Goal: Connect with others

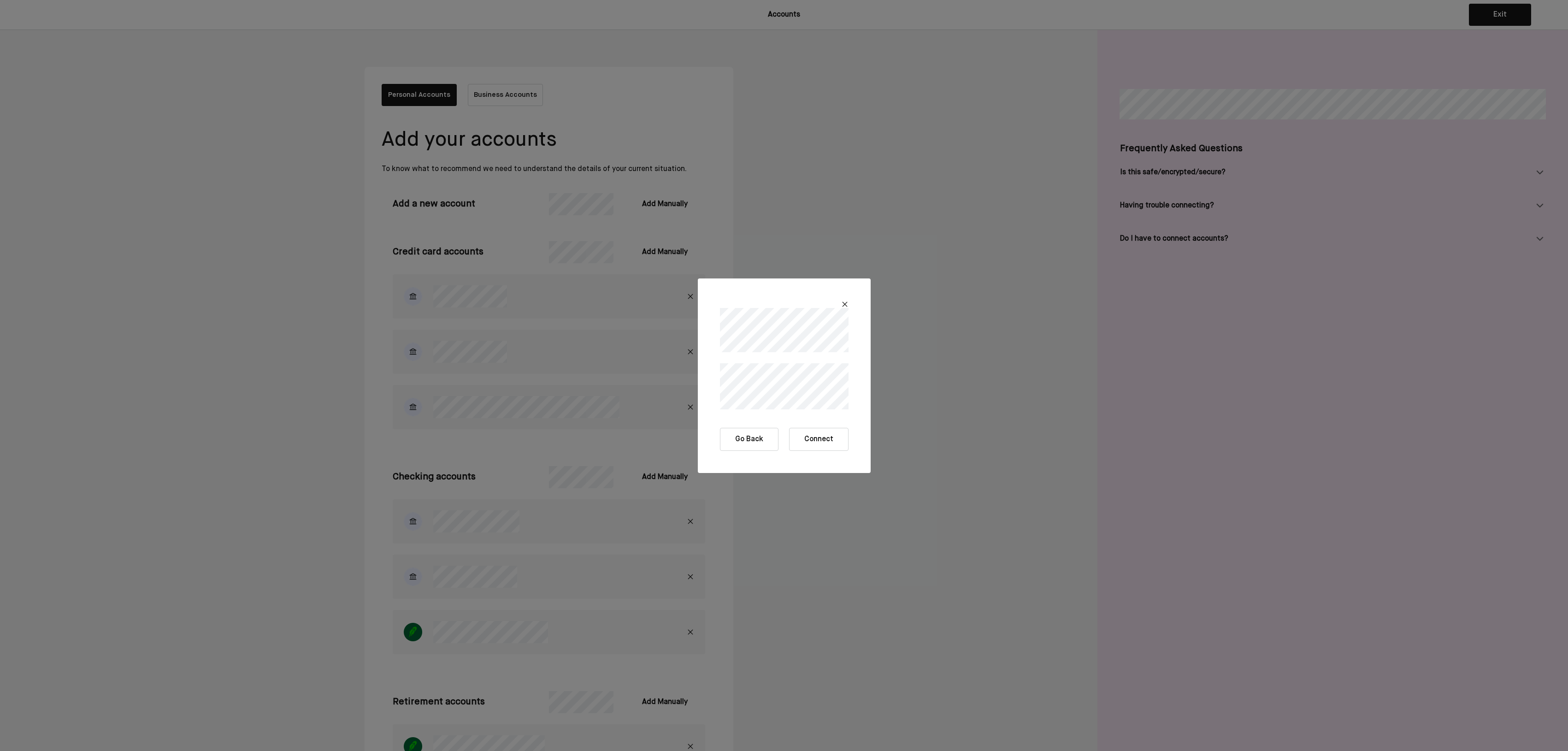
click at [821, 434] on button "Connect" at bounding box center [819, 440] width 59 height 23
click at [806, 433] on button "Connect" at bounding box center [819, 440] width 59 height 23
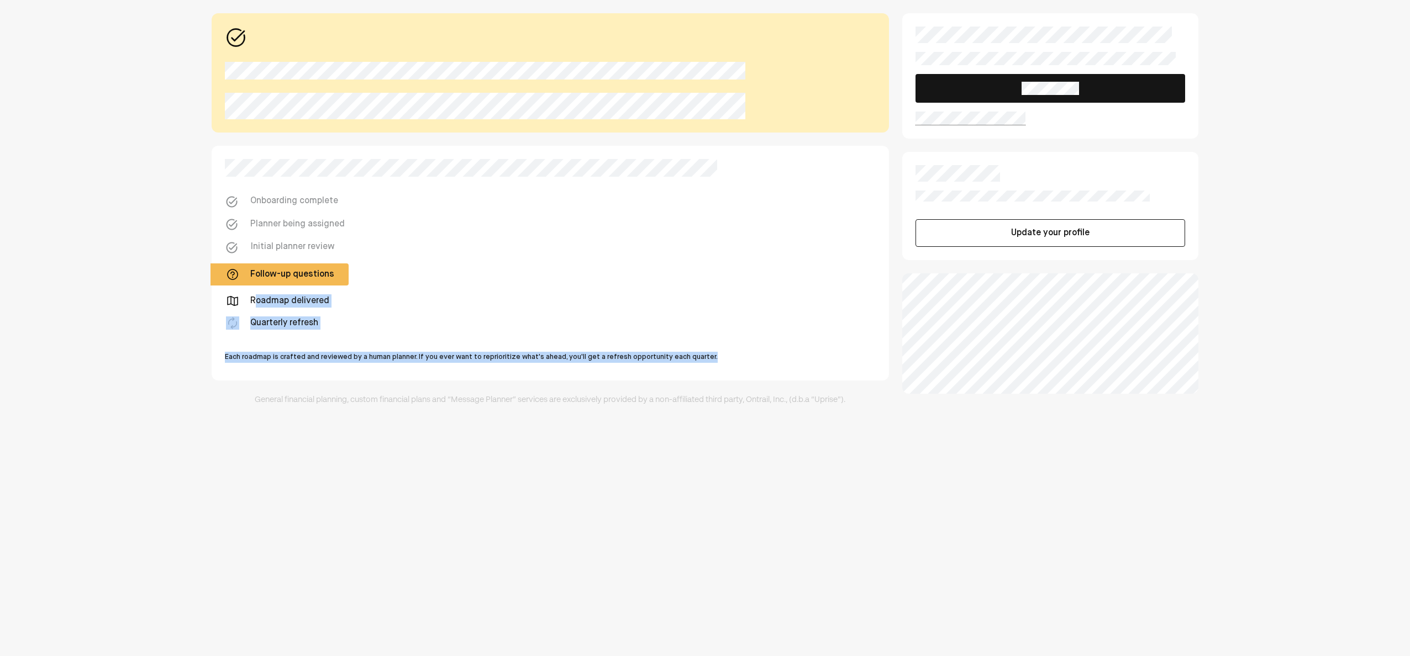
drag, startPoint x: 352, startPoint y: 341, endPoint x: 389, endPoint y: 367, distance: 44.8
click at [389, 367] on div "Onboarding complete Planner being assigned Initial planner review Follow-up que…" at bounding box center [550, 263] width 677 height 235
click at [369, 355] on div "Each roadmap is crafted and reviewed by a human planner. If you ever want to re…" at bounding box center [471, 357] width 493 height 11
